Goal: Task Accomplishment & Management: Manage account settings

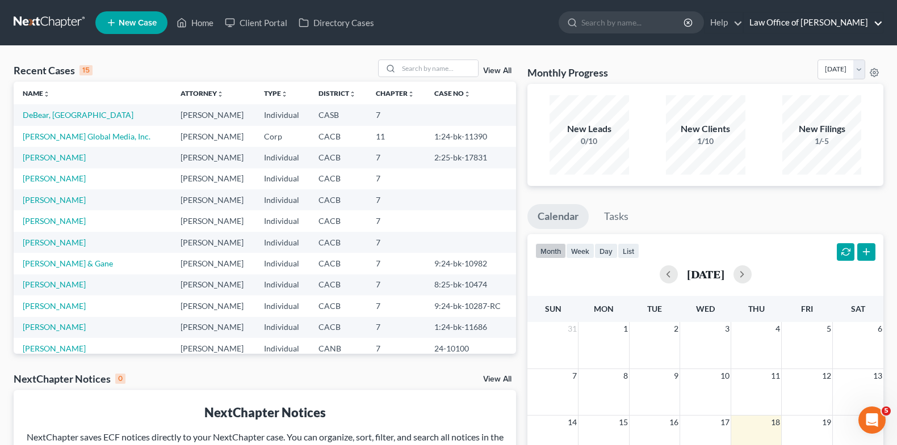
click at [774, 24] on link "Law Office of [PERSON_NAME]" at bounding box center [812, 22] width 139 height 20
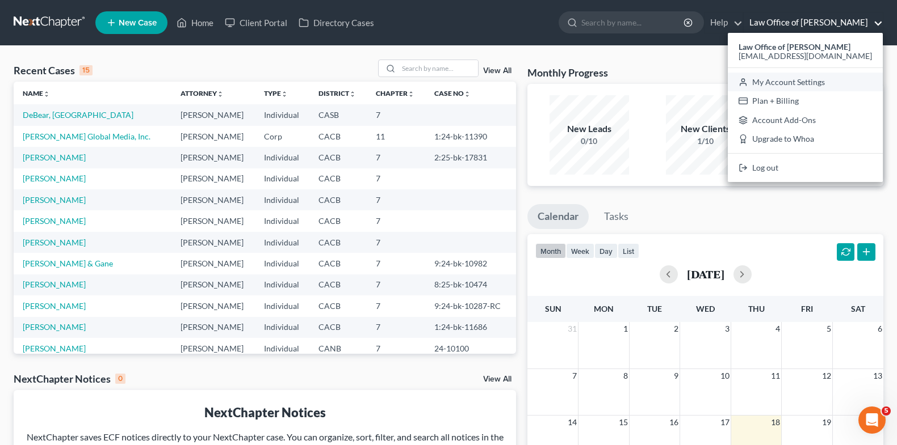
click at [787, 78] on link "My Account Settings" at bounding box center [804, 82] width 155 height 19
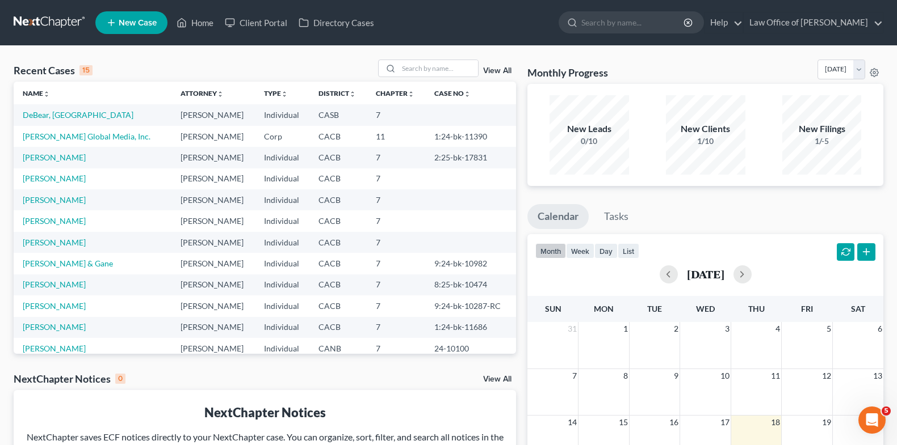
select select "29"
select select "3"
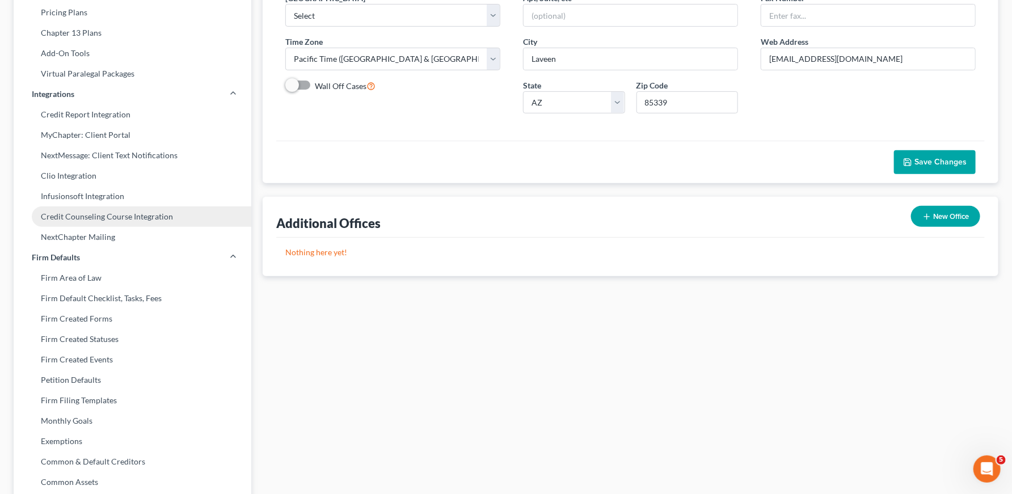
scroll to position [201, 0]
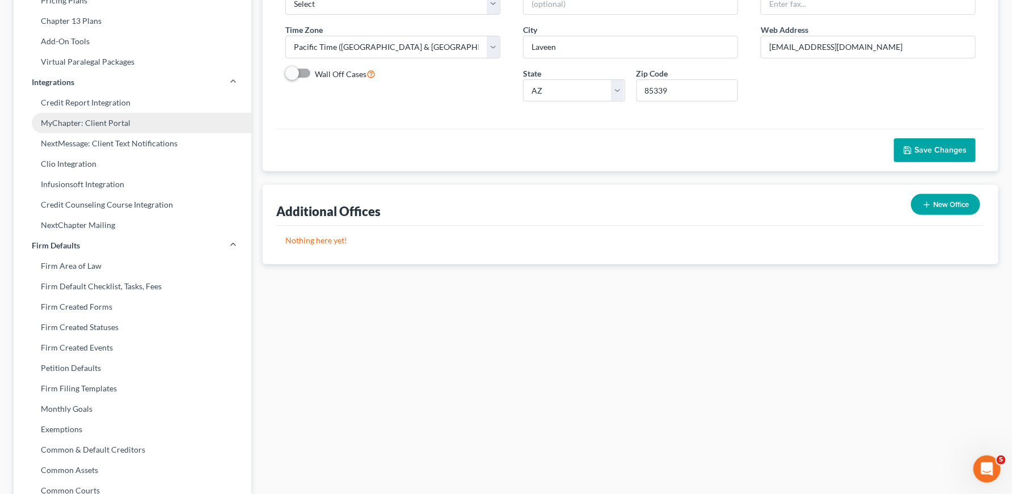
click at [101, 116] on link "MyChapter: Client Portal" at bounding box center [133, 123] width 238 height 20
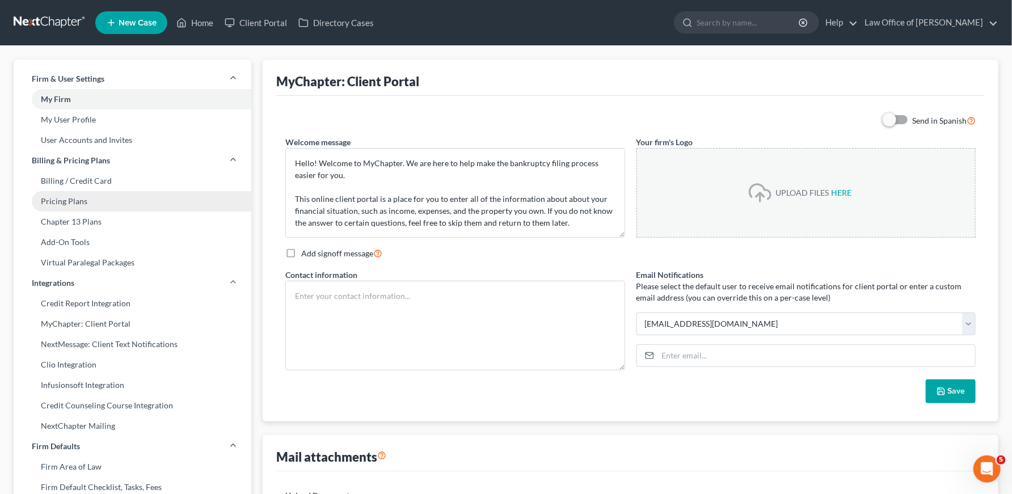
click at [99, 197] on link "Pricing Plans" at bounding box center [133, 201] width 238 height 20
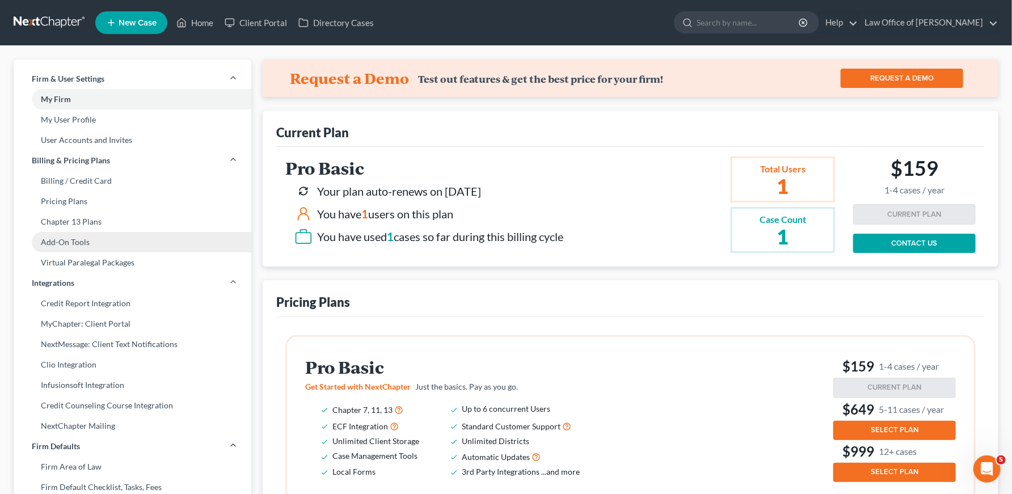
click at [72, 238] on link "Add-On Tools" at bounding box center [133, 242] width 238 height 20
